Goal: Use online tool/utility: Use online tool/utility

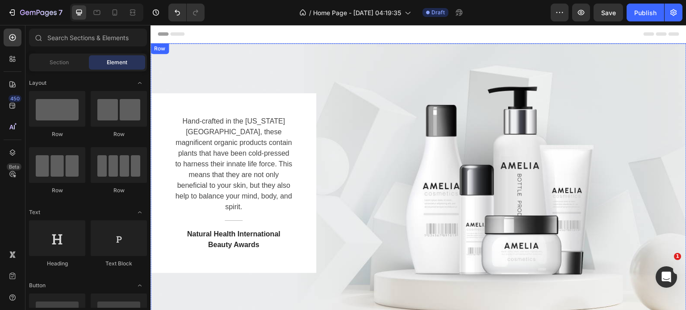
click at [398, 110] on div "Hand-crafted in the [US_STATE][GEOGRAPHIC_DATA], these magnificent organic prod…" at bounding box center [418, 183] width 536 height 180
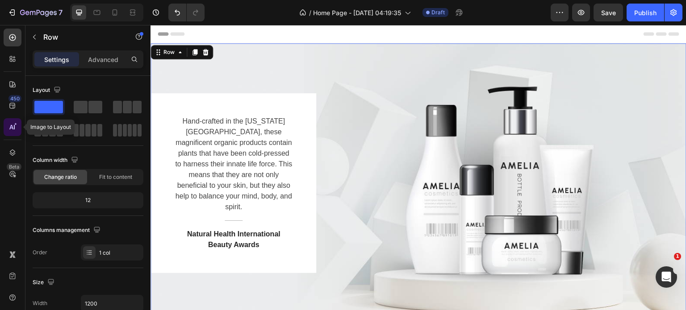
click at [14, 130] on icon at bounding box center [12, 127] width 9 height 9
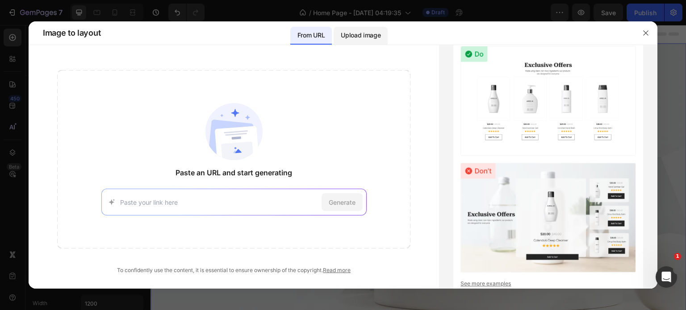
click at [359, 36] on p "Upload image" at bounding box center [361, 35] width 40 height 11
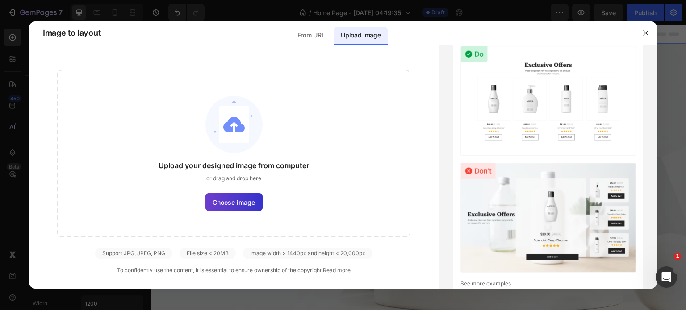
click at [250, 200] on span "Choose image" at bounding box center [234, 202] width 42 height 9
click at [0, 0] on input "Choose image" at bounding box center [0, 0] width 0 height 0
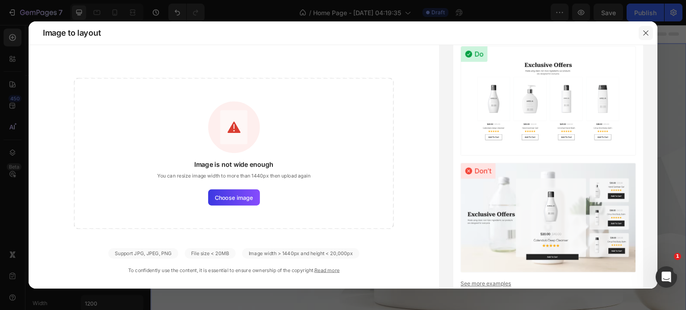
click at [647, 33] on icon "button" at bounding box center [645, 32] width 7 height 7
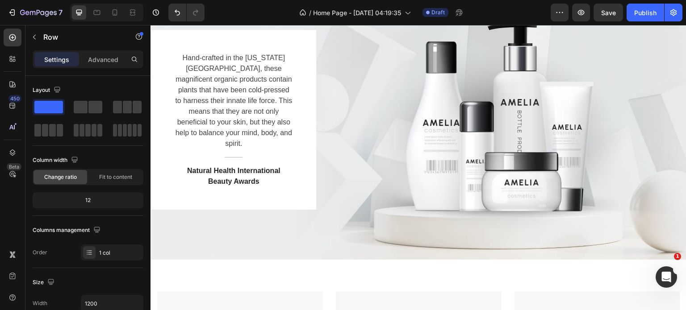
scroll to position [45, 0]
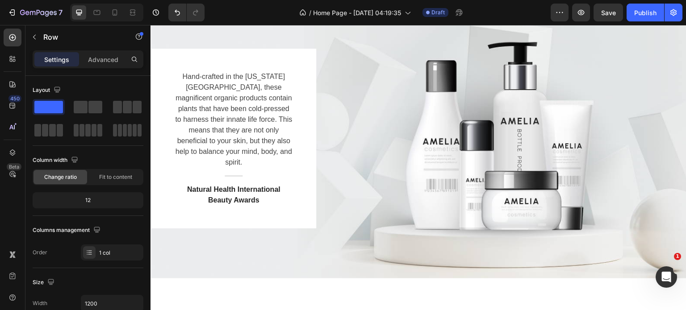
click at [514, 125] on div "Hand-crafted in the [US_STATE][GEOGRAPHIC_DATA], these magnificent organic prod…" at bounding box center [418, 139] width 536 height 180
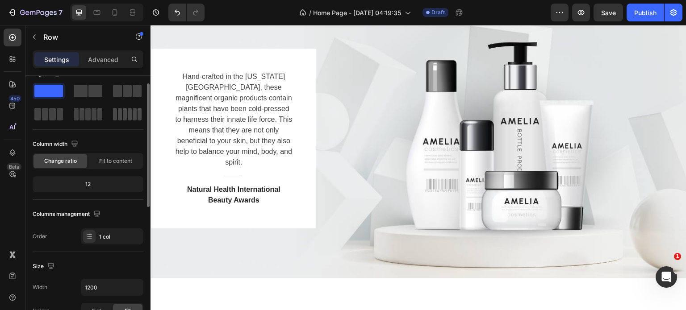
scroll to position [0, 0]
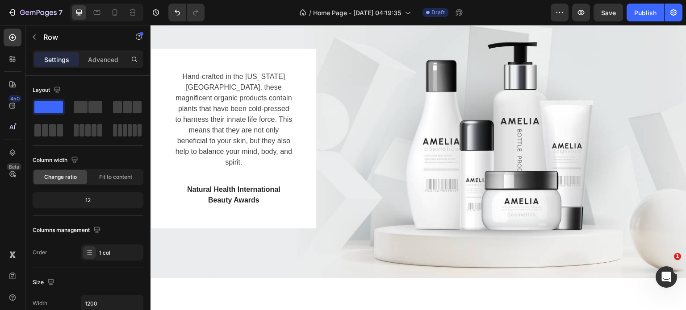
click at [526, 117] on div "Hand-crafted in the [US_STATE][GEOGRAPHIC_DATA], these magnificent organic prod…" at bounding box center [418, 139] width 536 height 180
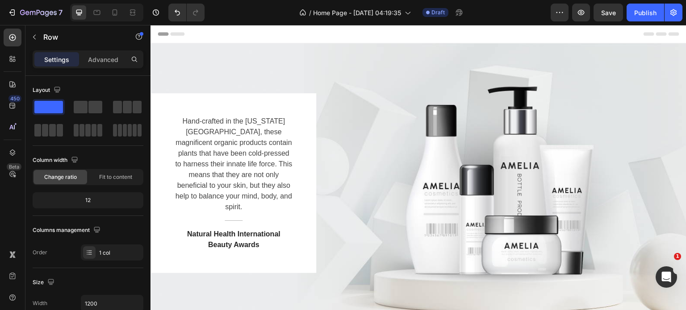
click at [508, 121] on div "Hand-crafted in the [US_STATE][GEOGRAPHIC_DATA], these magnificent organic prod…" at bounding box center [418, 183] width 536 height 180
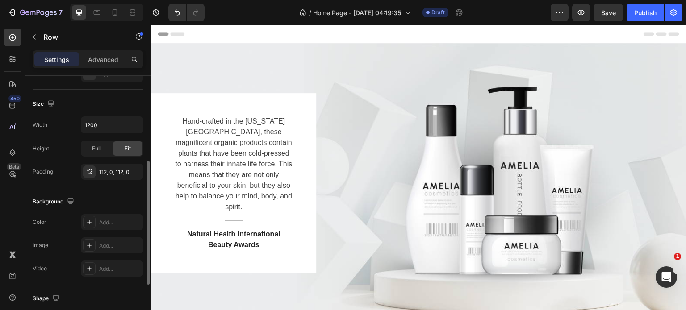
scroll to position [223, 0]
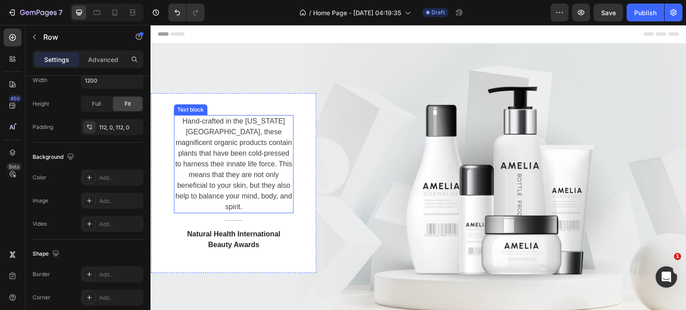
click at [205, 137] on p "Hand-crafted in the [US_STATE][GEOGRAPHIC_DATA], these magnificent organic prod…" at bounding box center [234, 164] width 118 height 96
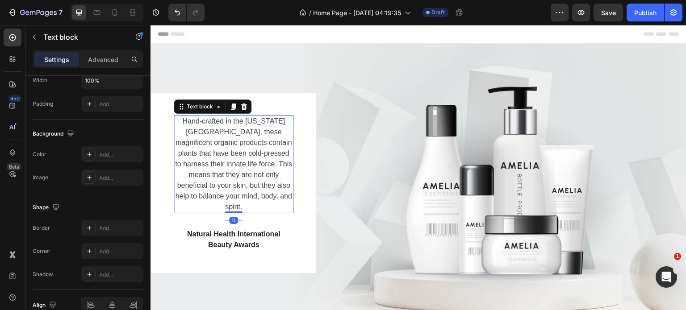
scroll to position [0, 0]
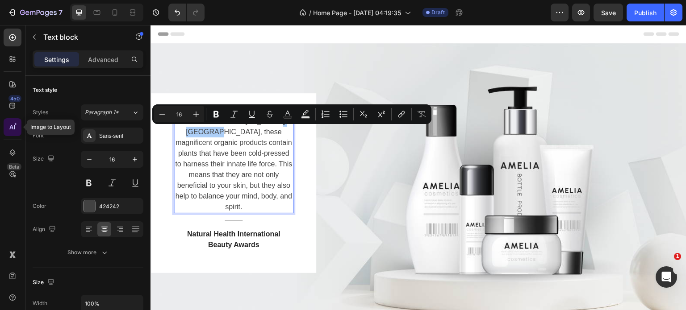
click at [14, 129] on icon at bounding box center [14, 127] width 1 height 4
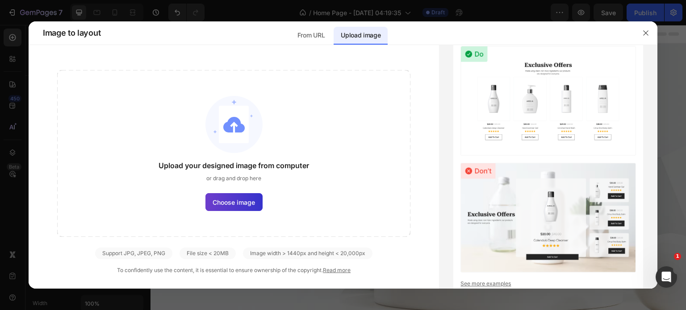
click at [226, 205] on span "Choose image" at bounding box center [234, 202] width 42 height 9
click at [0, 0] on input "Choose image" at bounding box center [0, 0] width 0 height 0
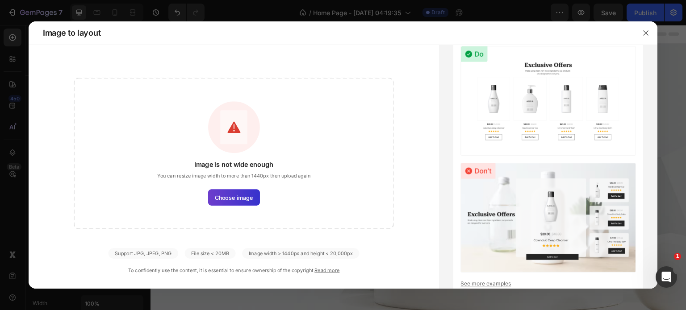
click at [226, 202] on label "Choose image" at bounding box center [234, 198] width 52 height 16
click at [0, 0] on input "Choose image" at bounding box center [0, 0] width 0 height 0
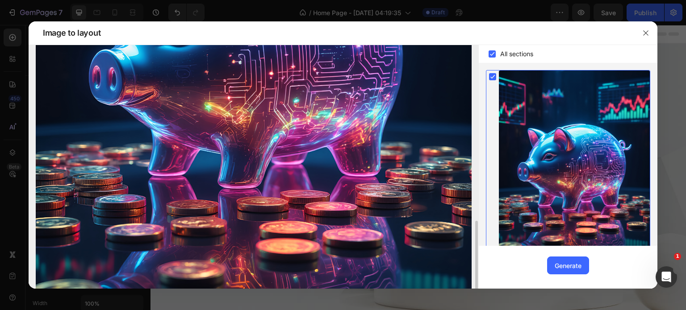
scroll to position [338, 0]
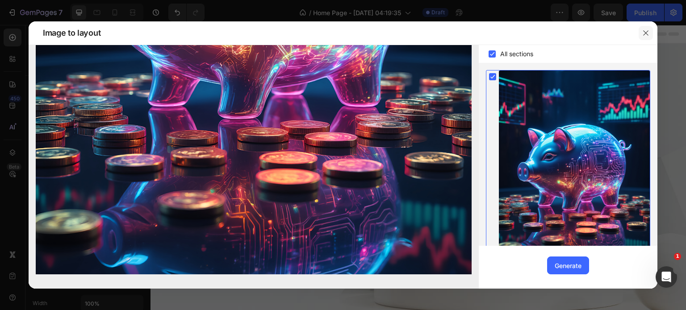
click at [648, 33] on icon "button" at bounding box center [645, 32] width 7 height 7
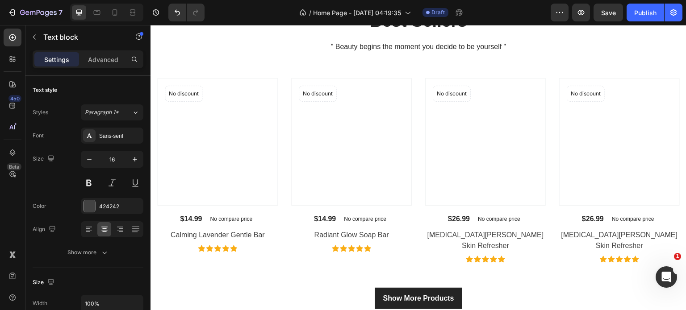
scroll to position [581, 0]
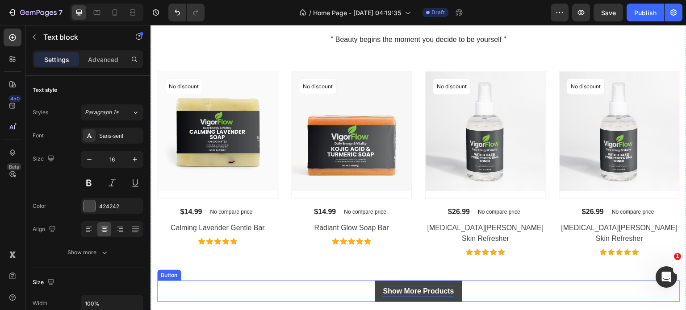
click at [427, 286] on div "Show More Products" at bounding box center [418, 291] width 71 height 11
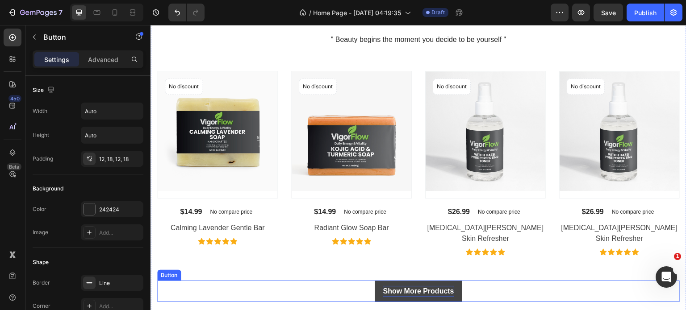
click at [427, 286] on div "Show More Products" at bounding box center [418, 291] width 71 height 11
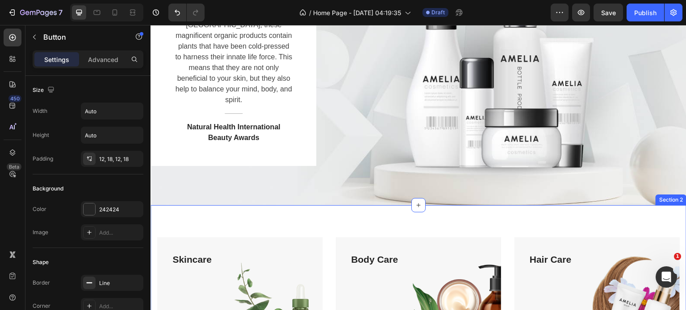
scroll to position [0, 0]
